Goal: Task Accomplishment & Management: Use online tool/utility

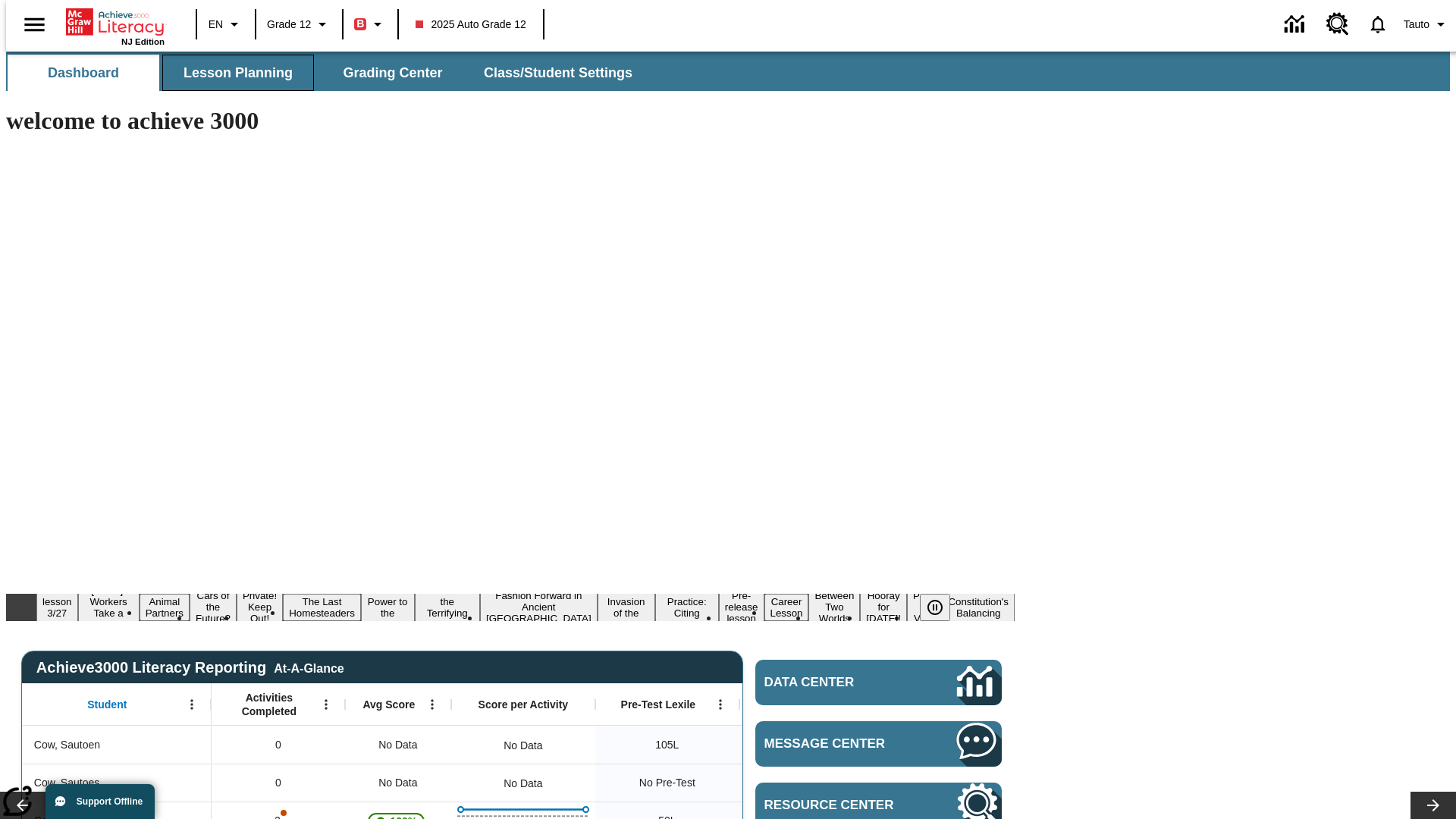
click at [232, 73] on span "Lesson Planning" at bounding box center [238, 73] width 109 height 17
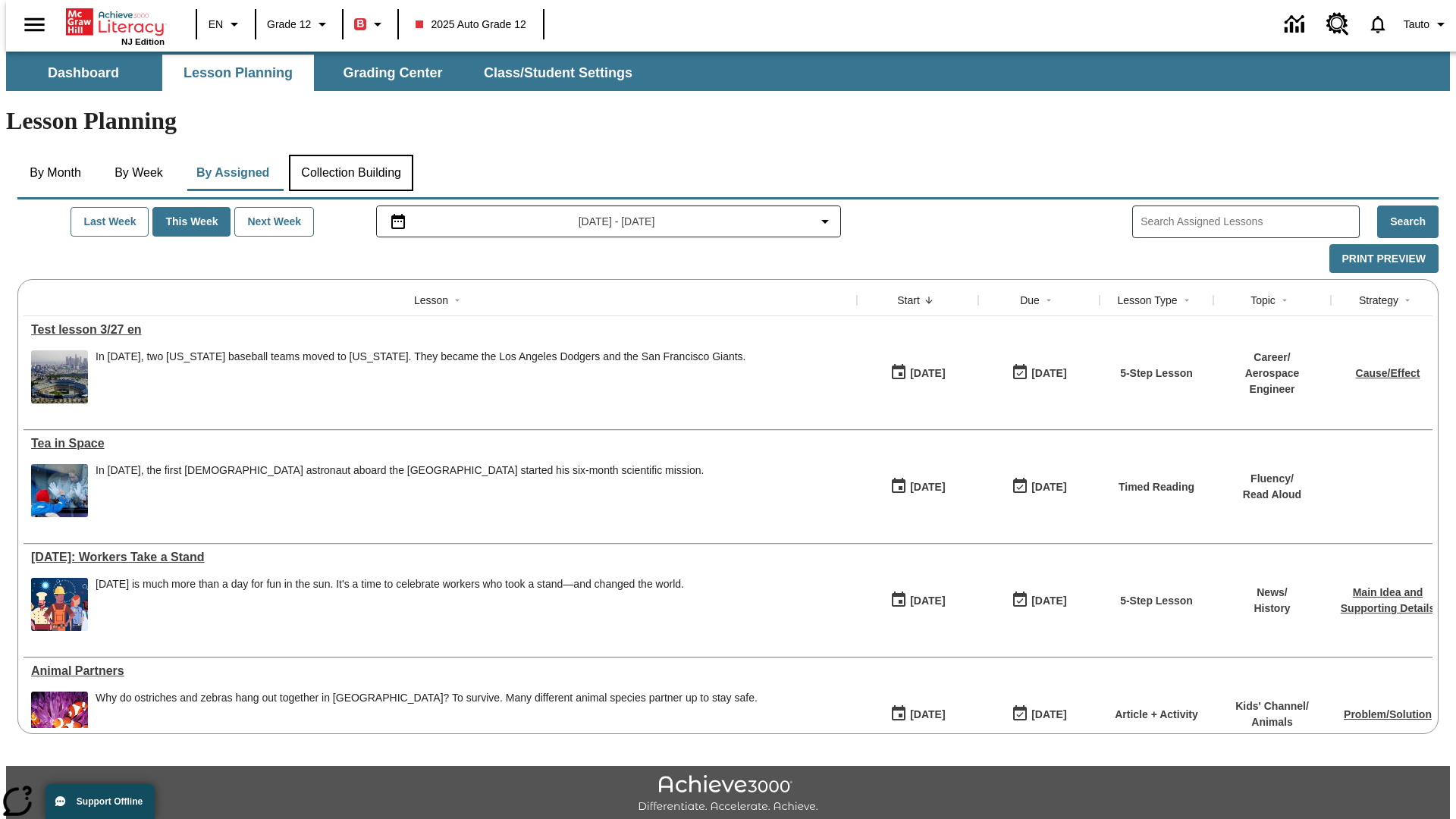
click at [350, 154] on button "Collection Building" at bounding box center [350, 172] width 124 height 37
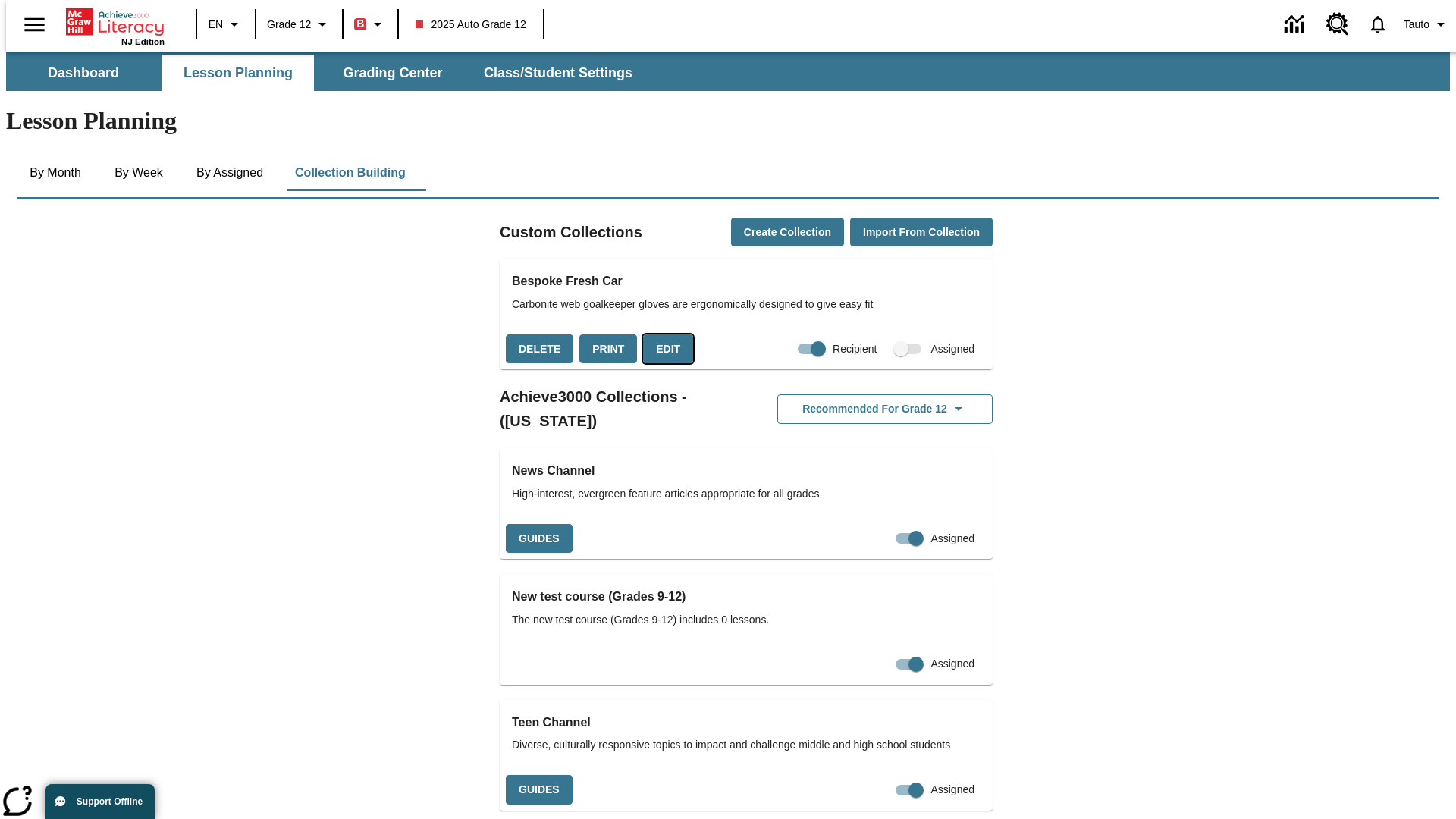
click at [662, 335] on button "Edit" at bounding box center [668, 349] width 50 height 30
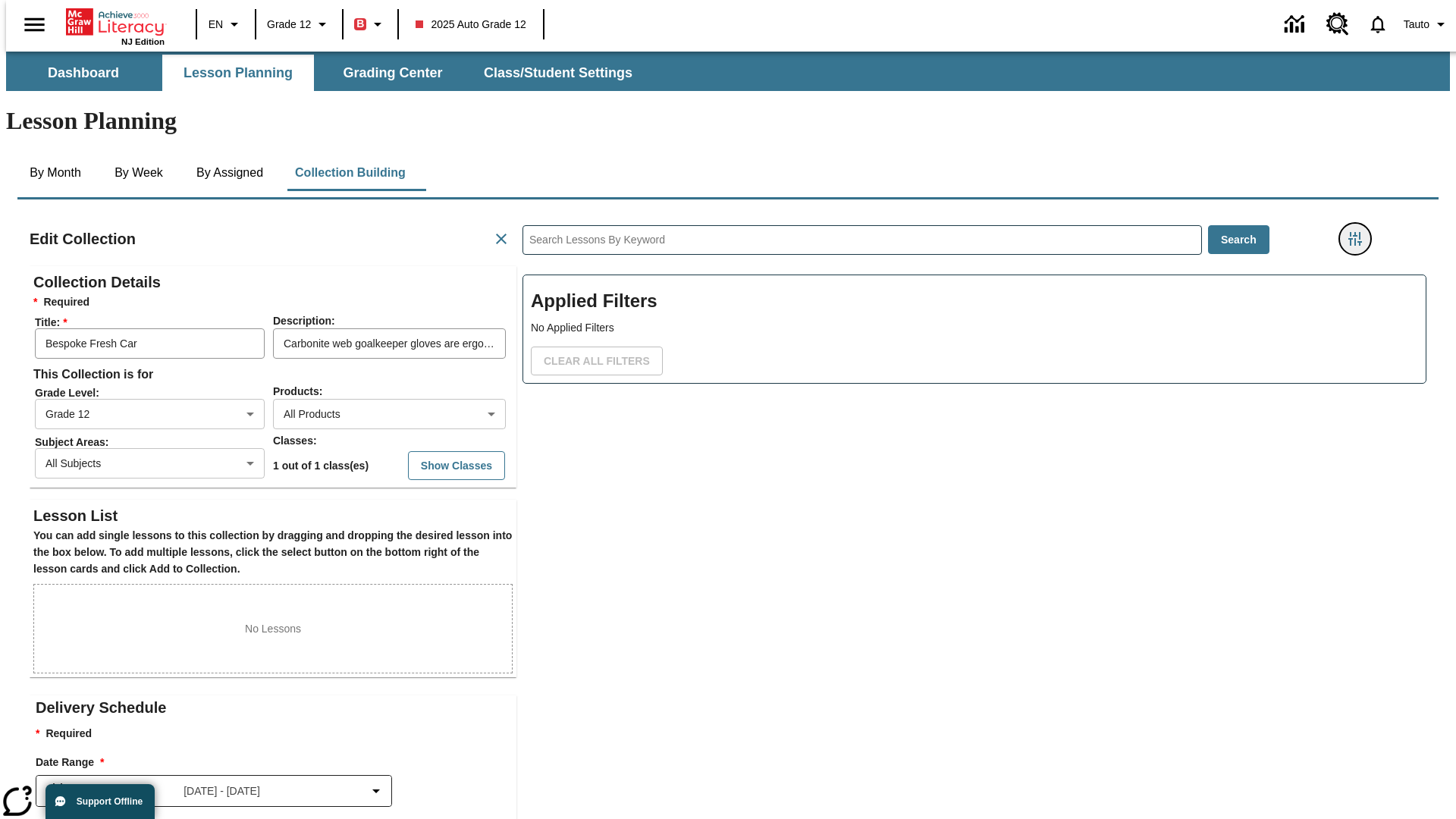
click at [1360, 232] on icon "Filters Side menu" at bounding box center [1355, 238] width 13 height 13
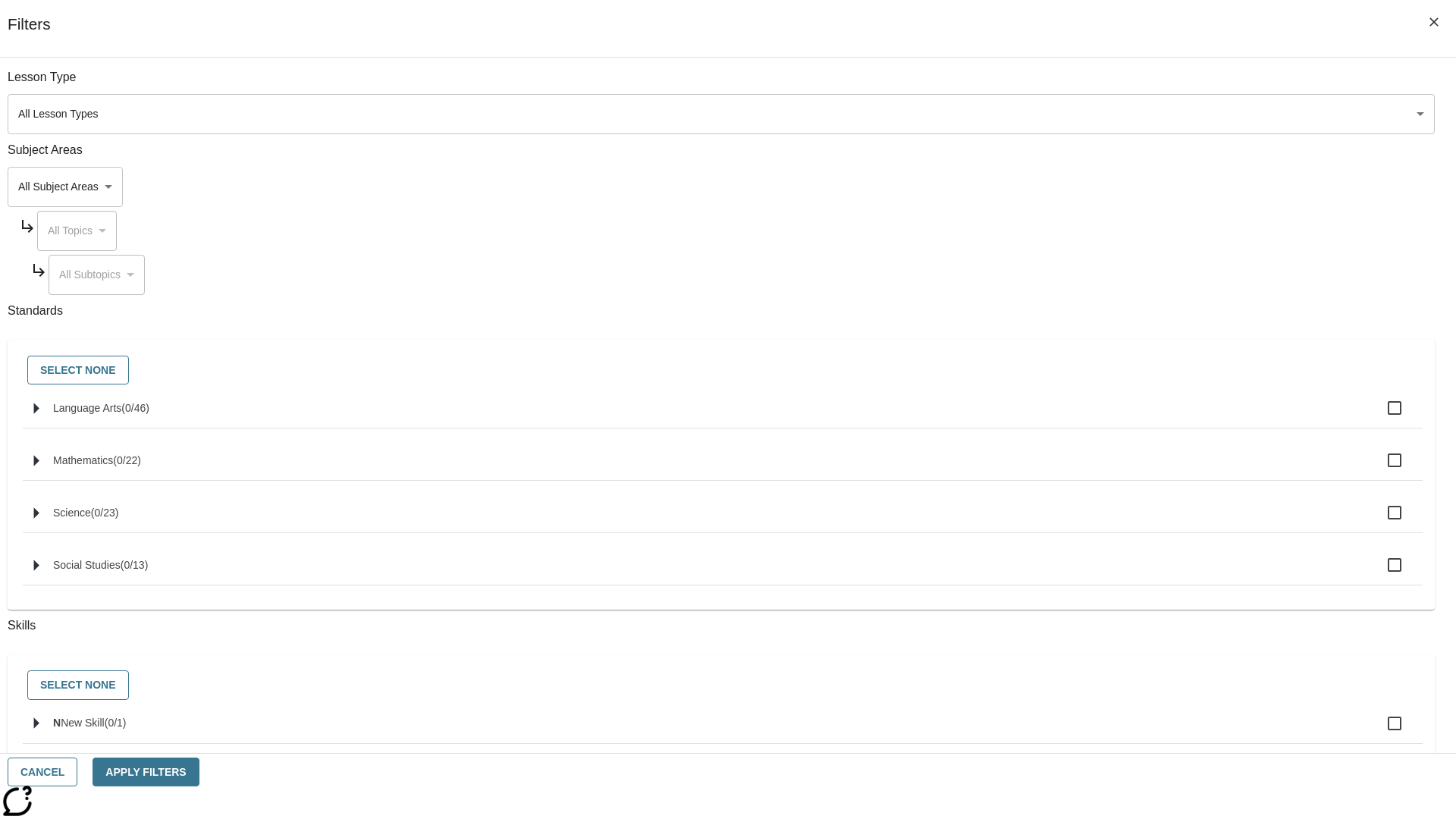
click at [1092, 186] on body "Skip to main content NJ Edition EN Grade 12 B 2025 Auto Grade 12 0 Tauto Dashbo…" at bounding box center [728, 526] width 1444 height 951
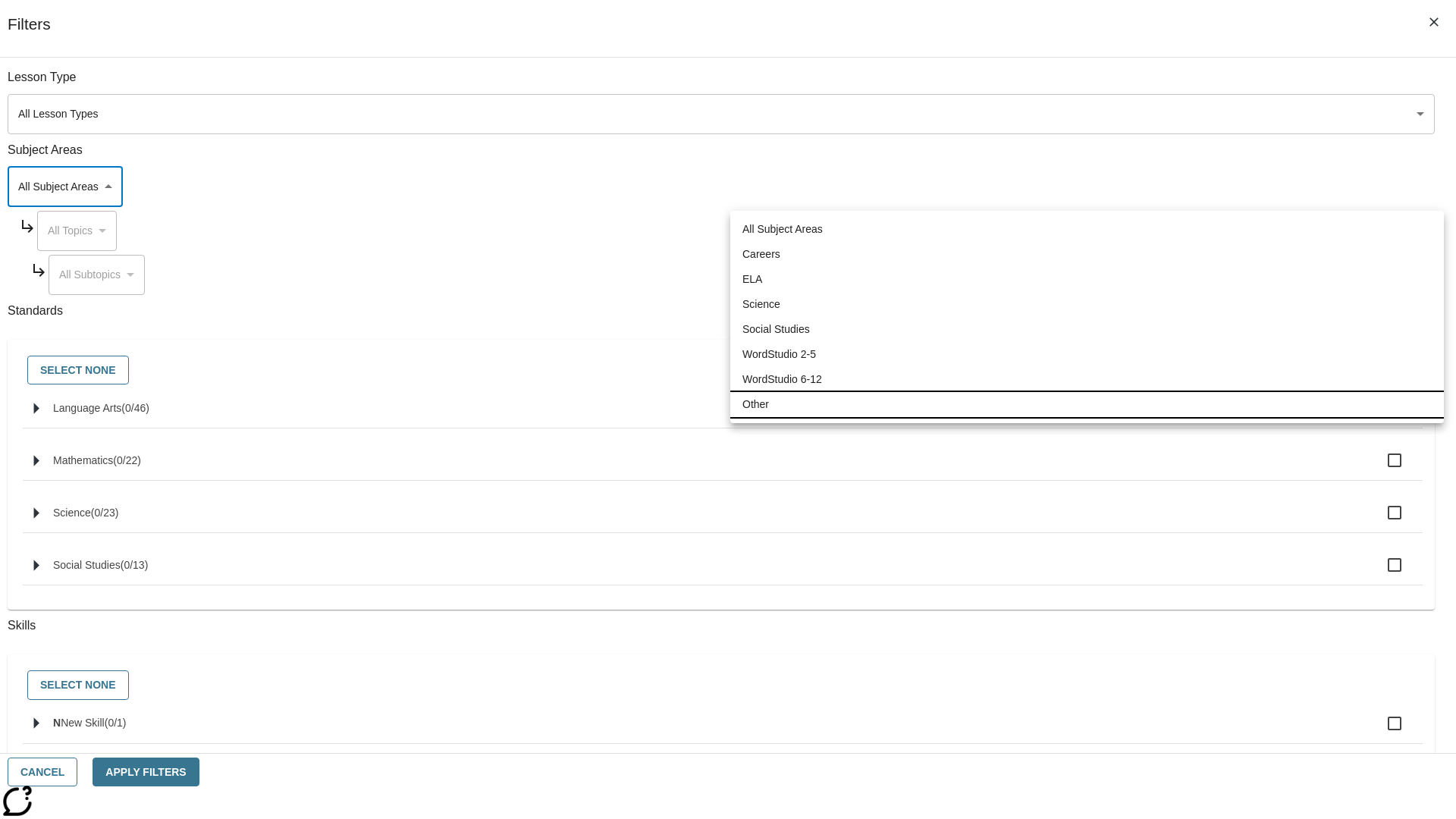
click at [1087, 404] on li "Other" at bounding box center [1087, 404] width 714 height 25
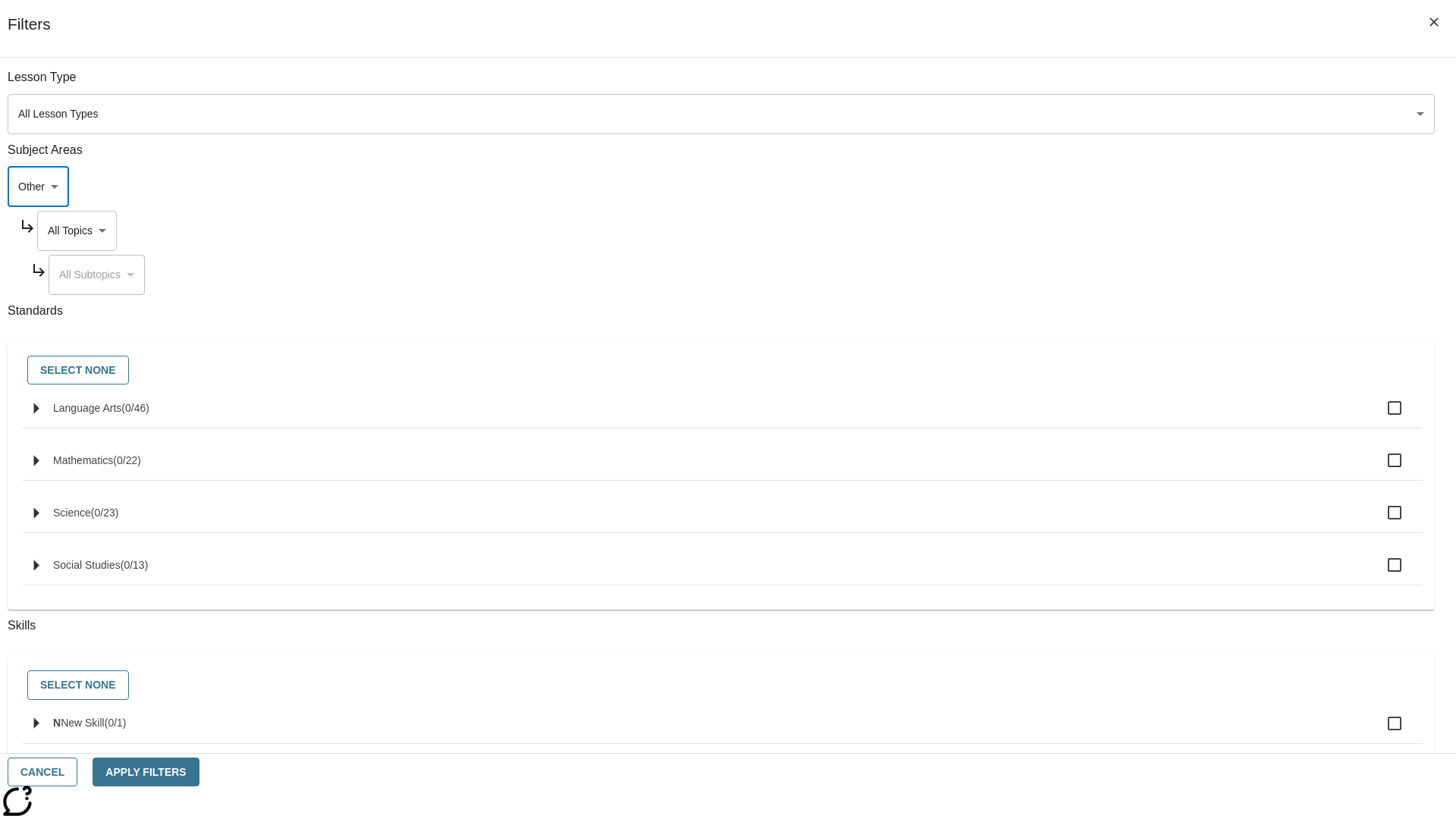
type input "0"
click at [1106, 230] on body "Skip to main content NJ Edition EN Grade 12 B 2025 Auto Grade 12 0 Tauto Dashbo…" at bounding box center [728, 526] width 1444 height 951
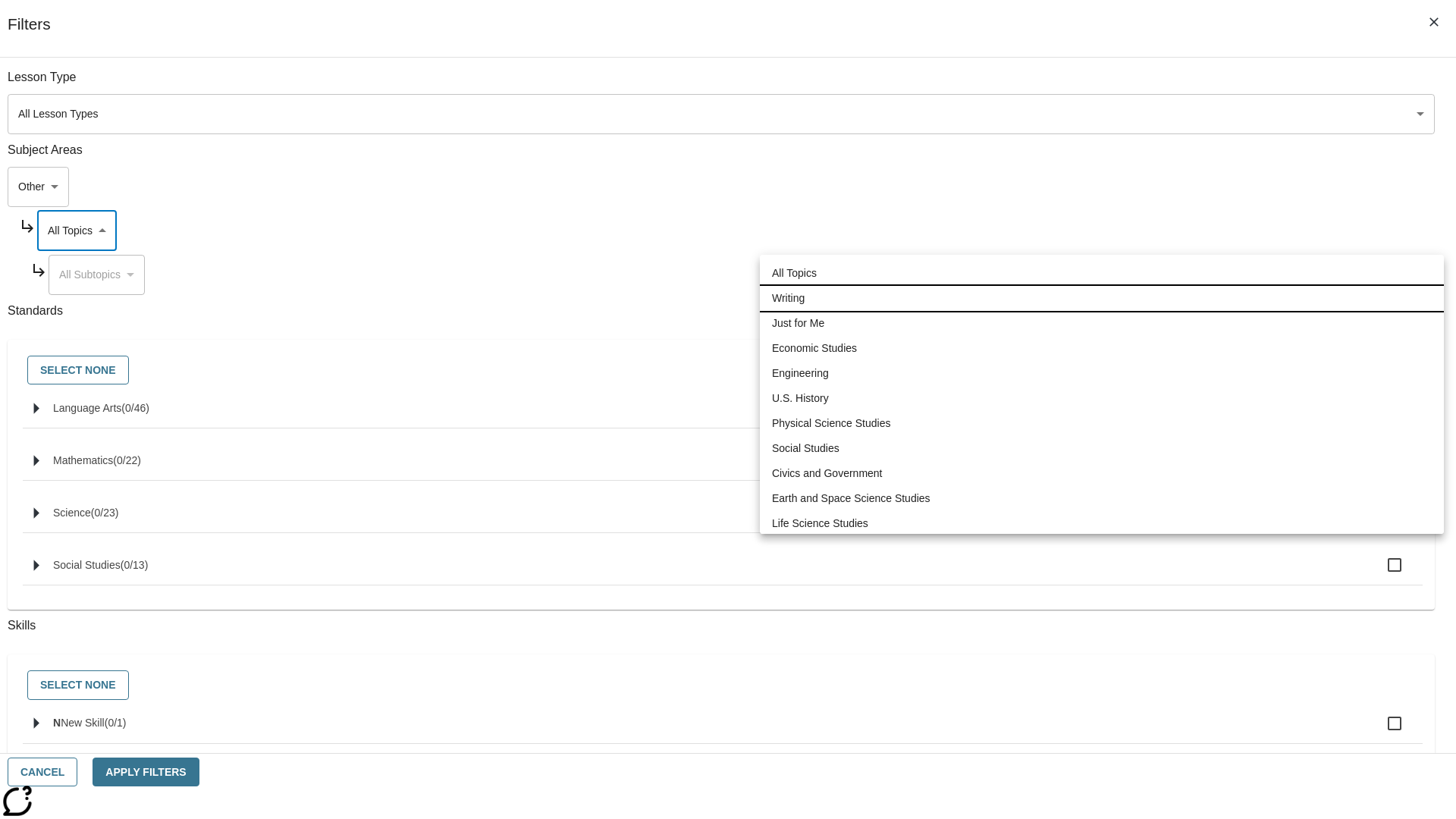
click at [1102, 298] on li "Writing" at bounding box center [1102, 298] width 684 height 25
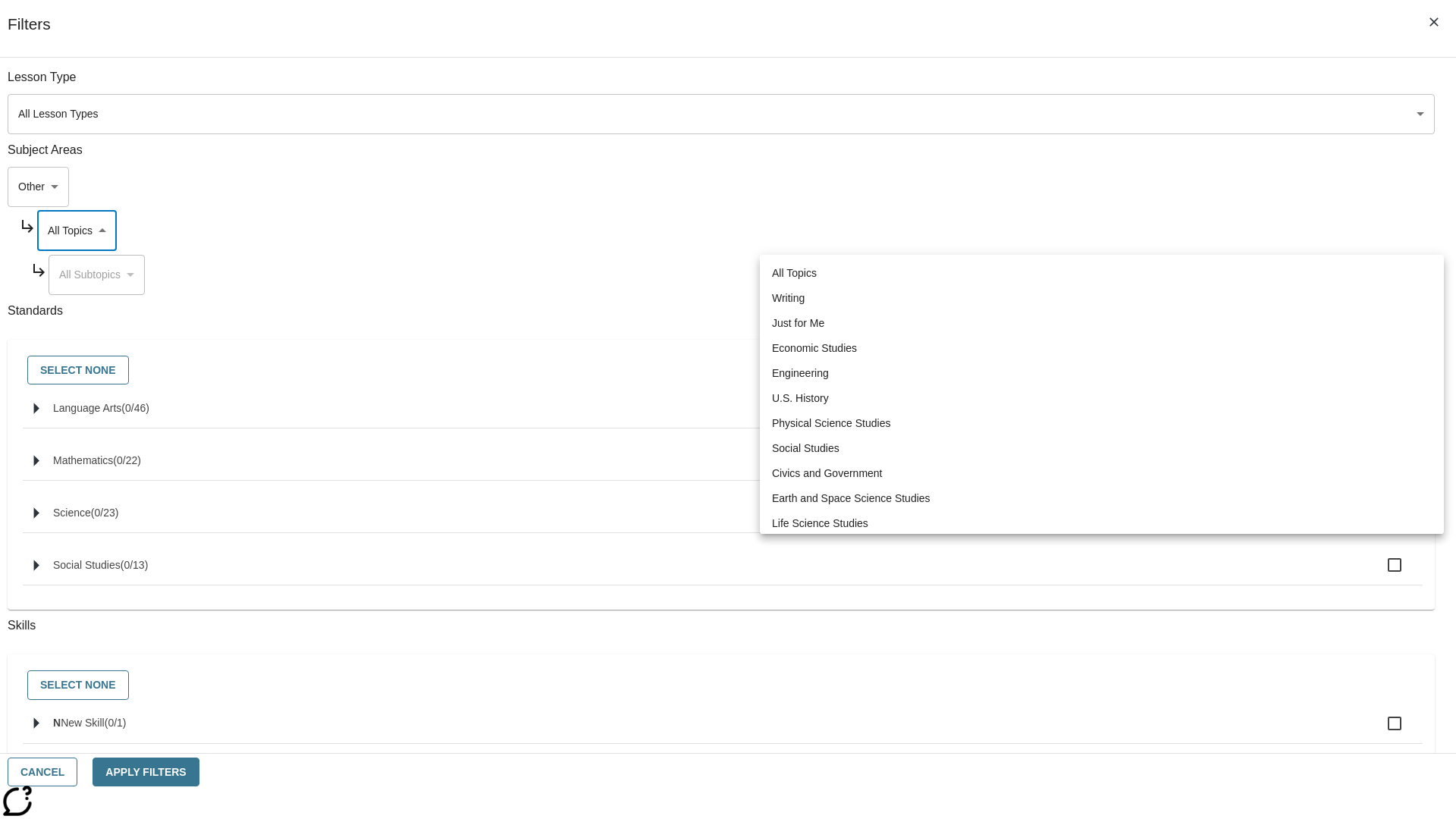
type input "6"
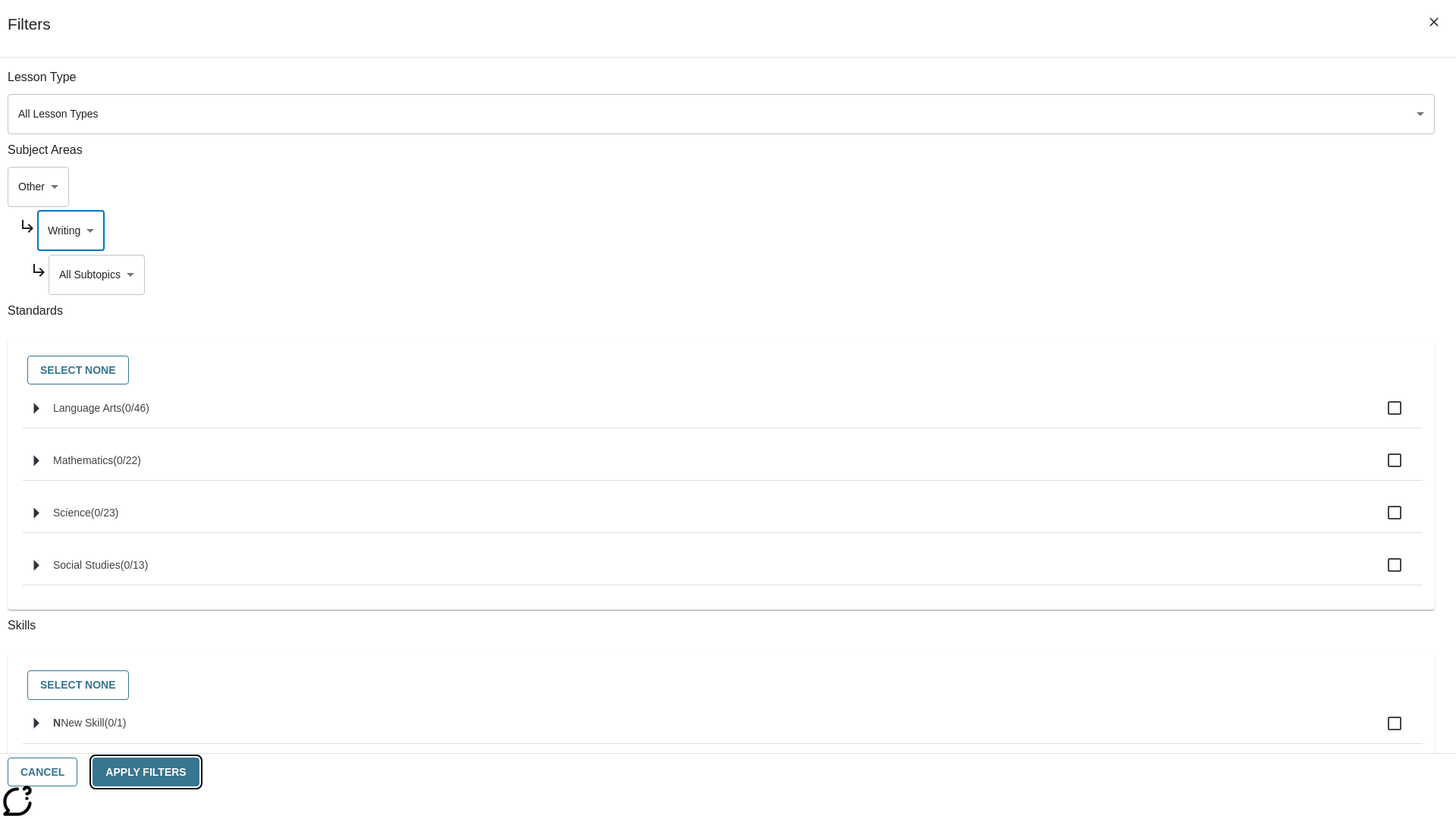
click at [199, 771] on button "Apply Filters" at bounding box center [146, 772] width 106 height 30
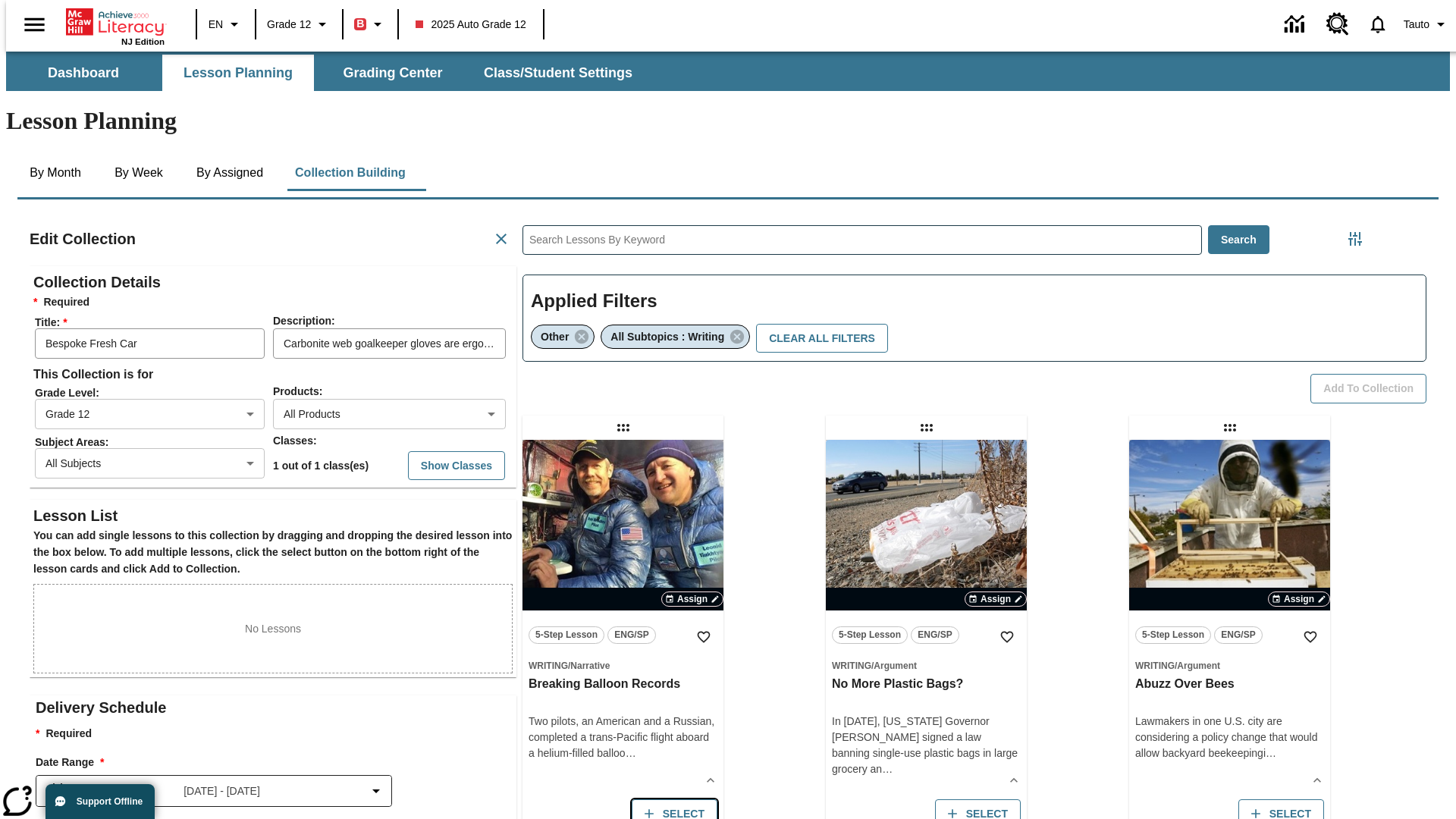
click at [670, 799] on button "Select" at bounding box center [675, 814] width 86 height 30
click at [1373, 374] on button "Add to Collection" at bounding box center [1368, 388] width 116 height 30
click at [670, 799] on button "Select" at bounding box center [675, 814] width 86 height 30
